Goal: Task Accomplishment & Management: Manage account settings

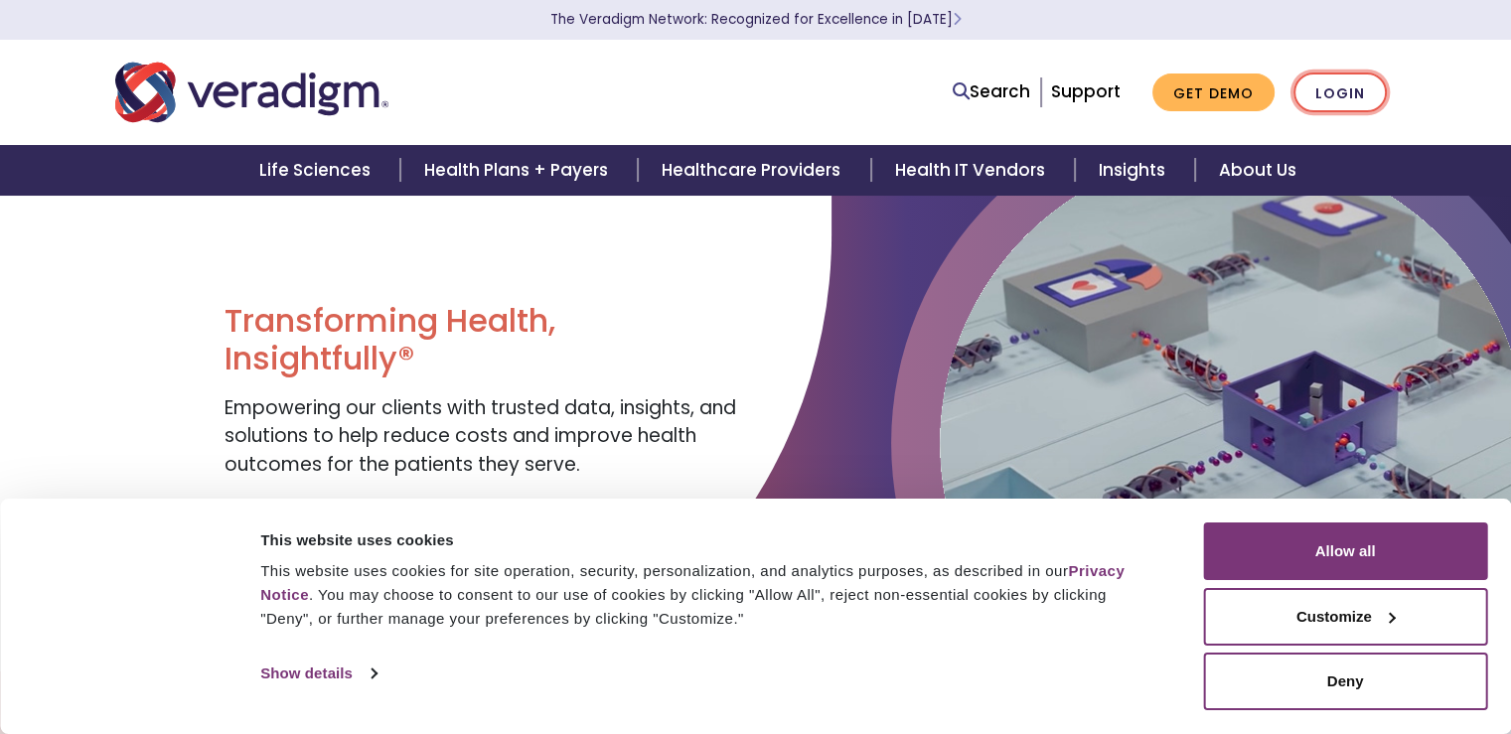
click at [1323, 97] on link "Login" at bounding box center [1340, 93] width 93 height 41
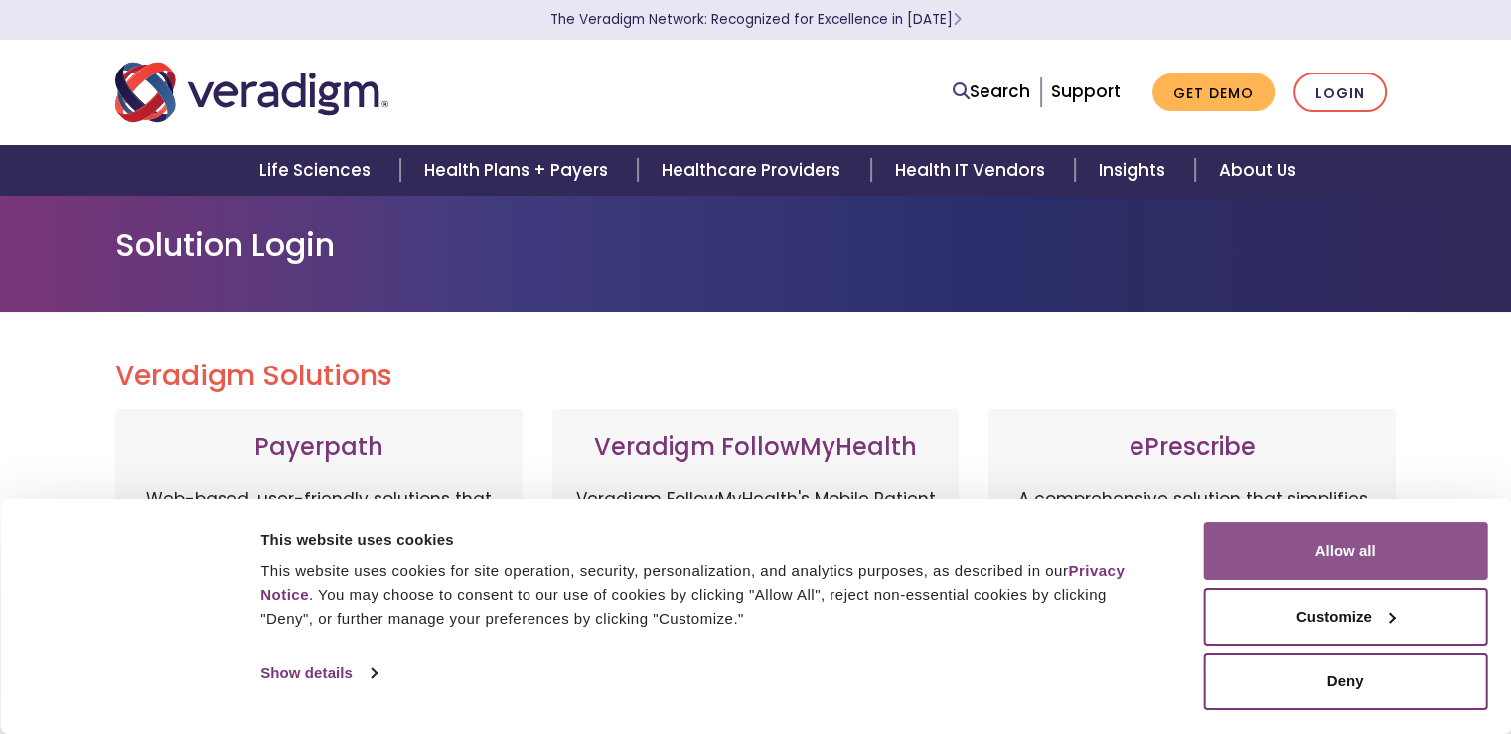
click at [1323, 547] on button "Allow all" at bounding box center [1345, 552] width 284 height 58
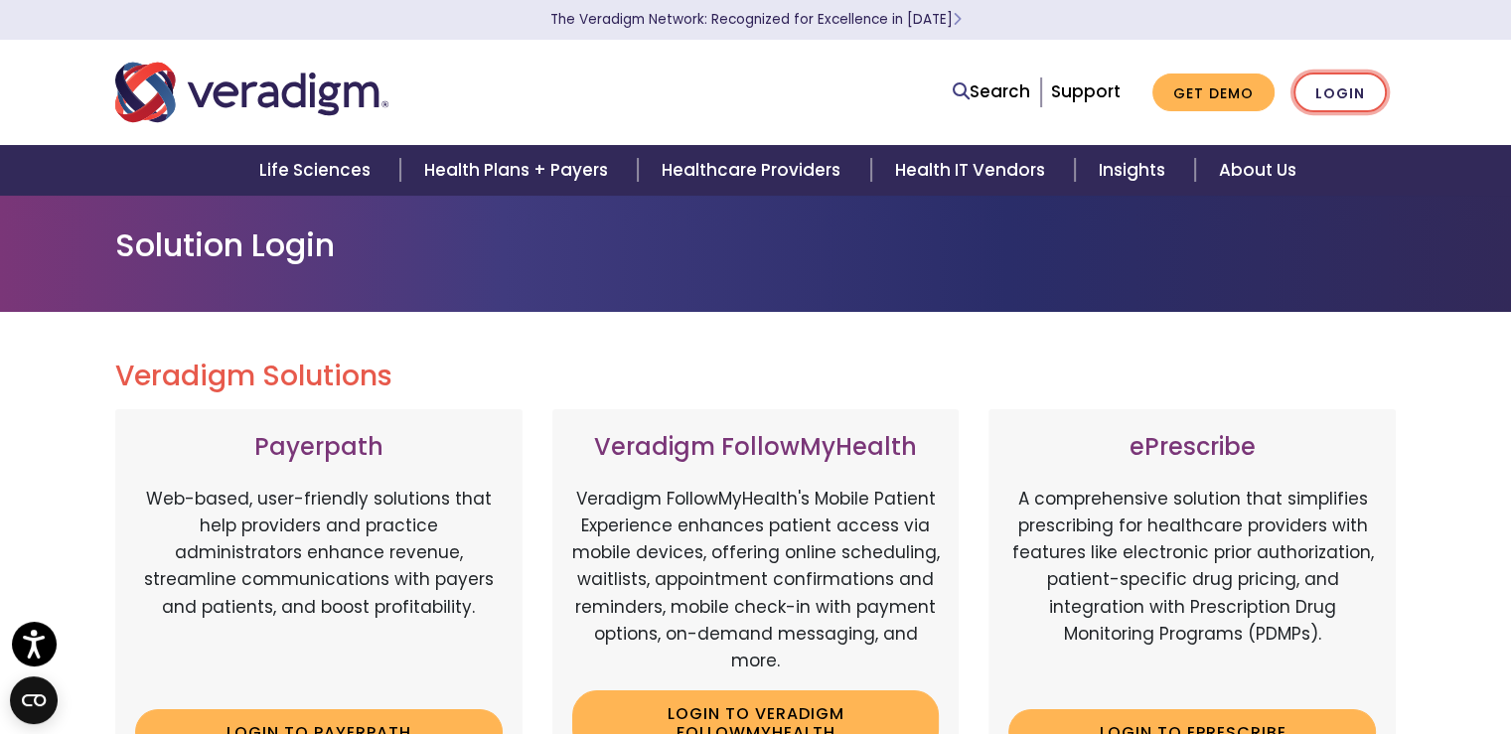
click at [1332, 94] on link "Login" at bounding box center [1340, 93] width 93 height 41
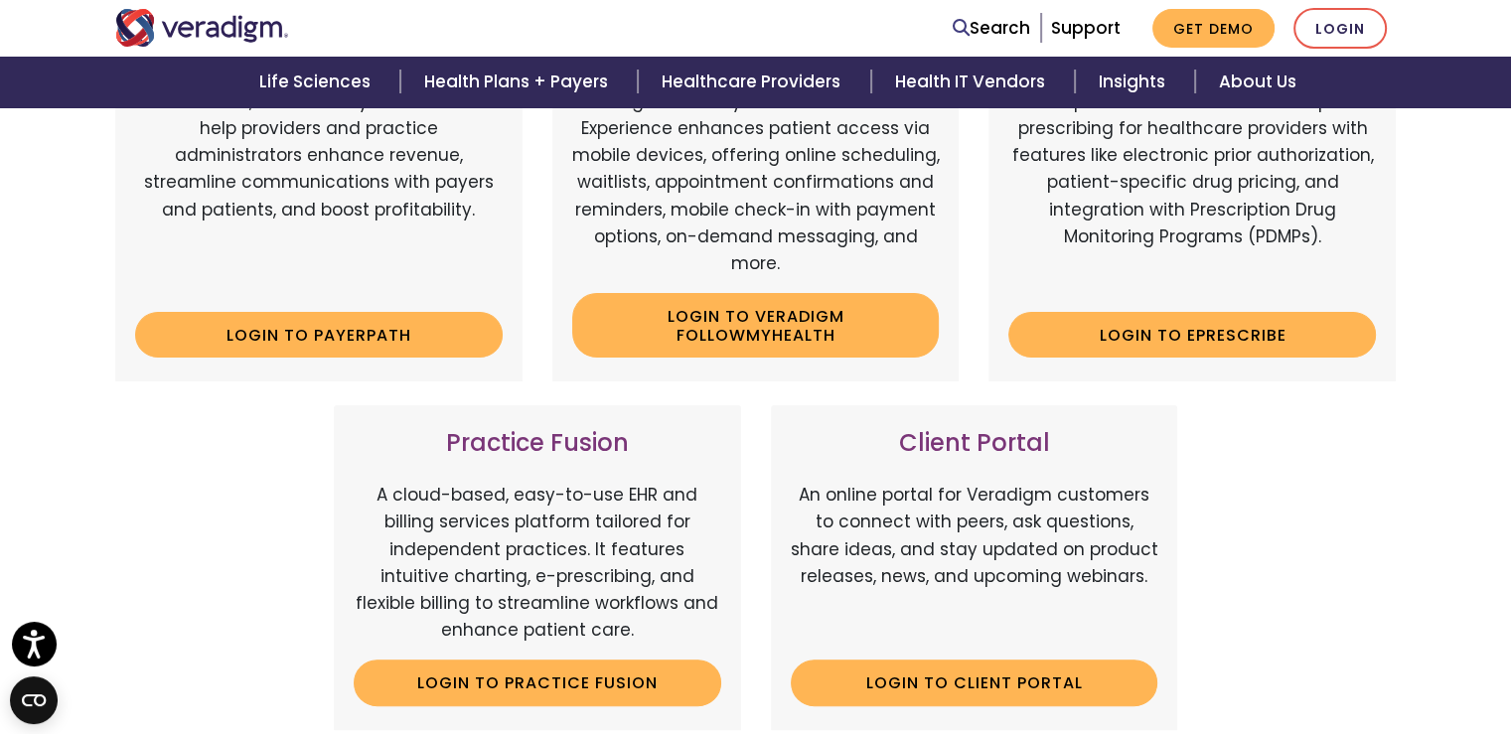
scroll to position [99, 0]
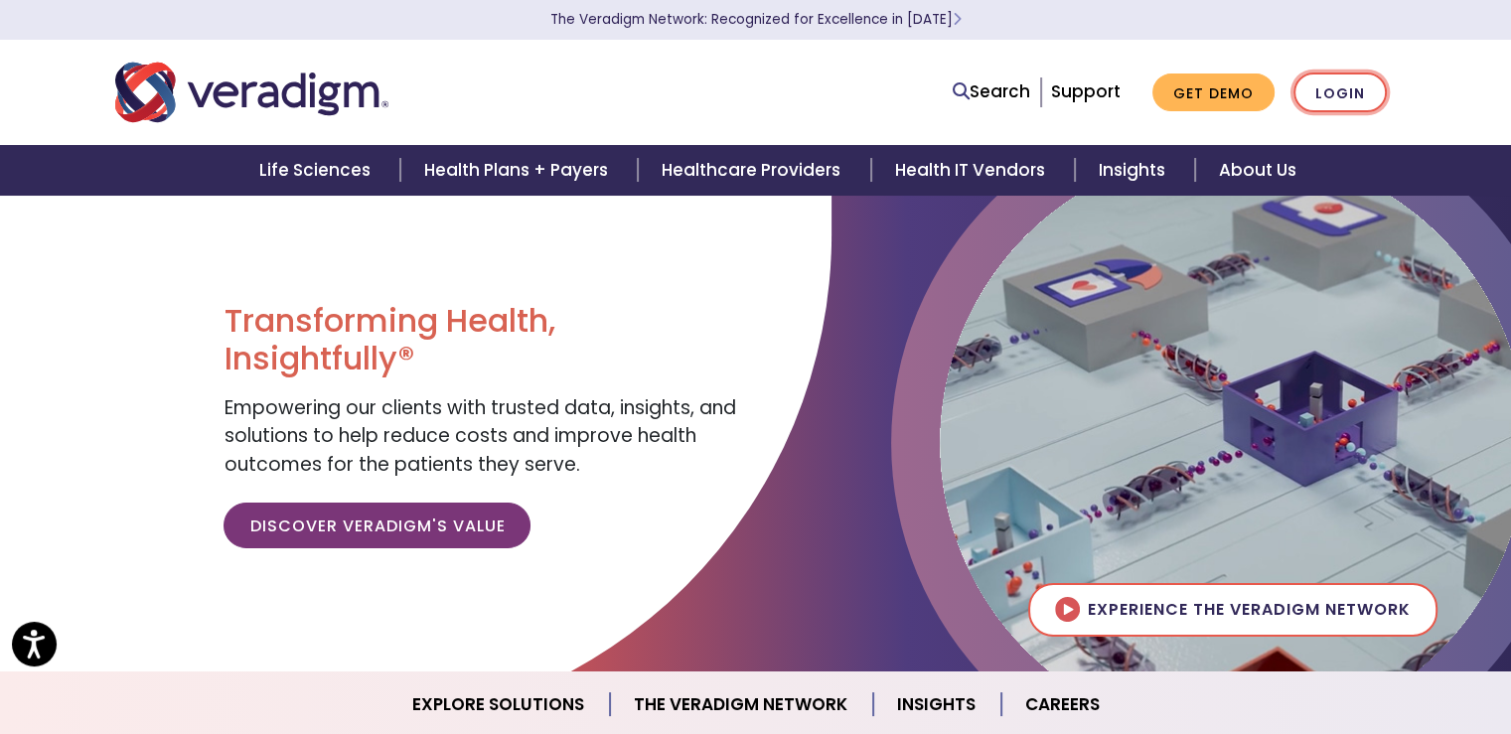
click at [1342, 85] on link "Login" at bounding box center [1340, 93] width 93 height 41
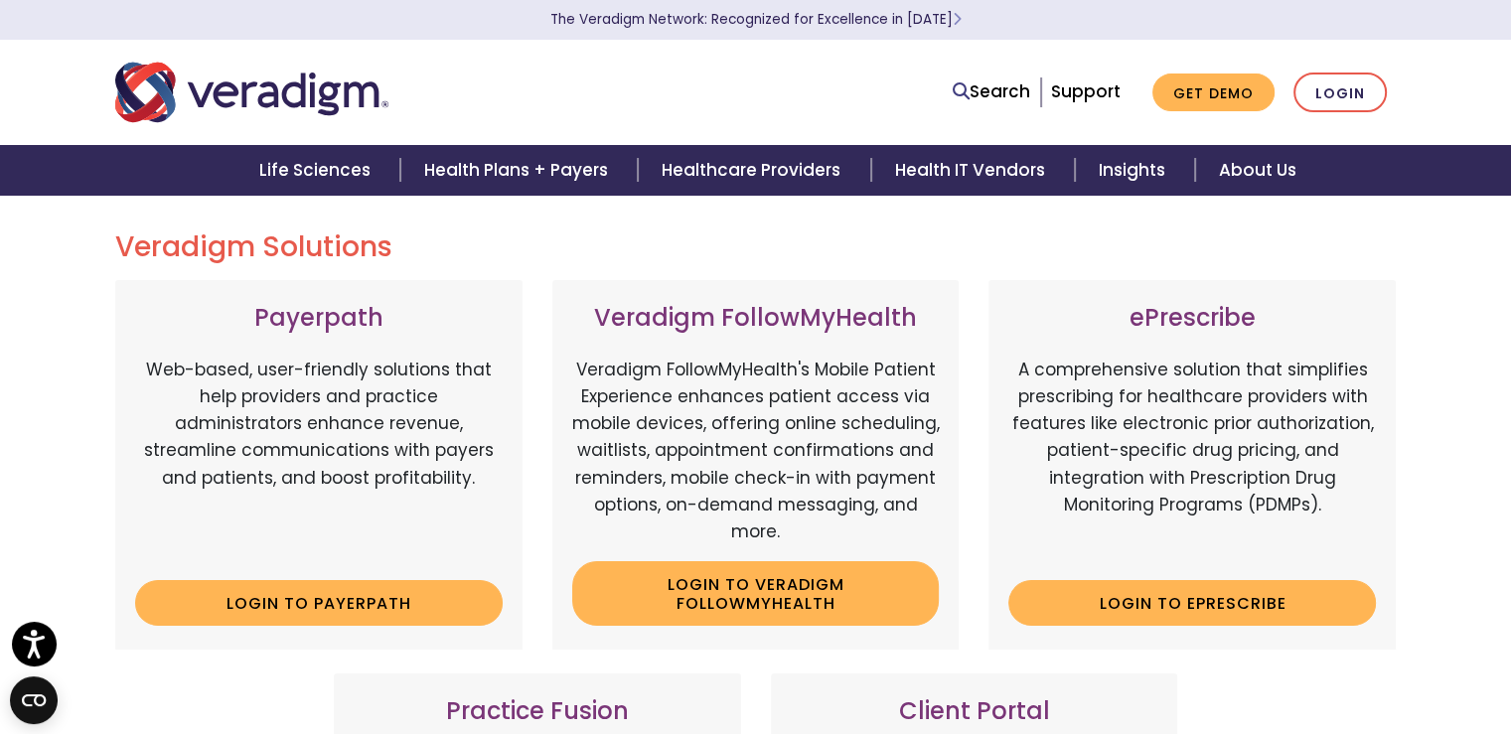
scroll to position [99, 0]
